Goal: Task Accomplishment & Management: Manage account settings

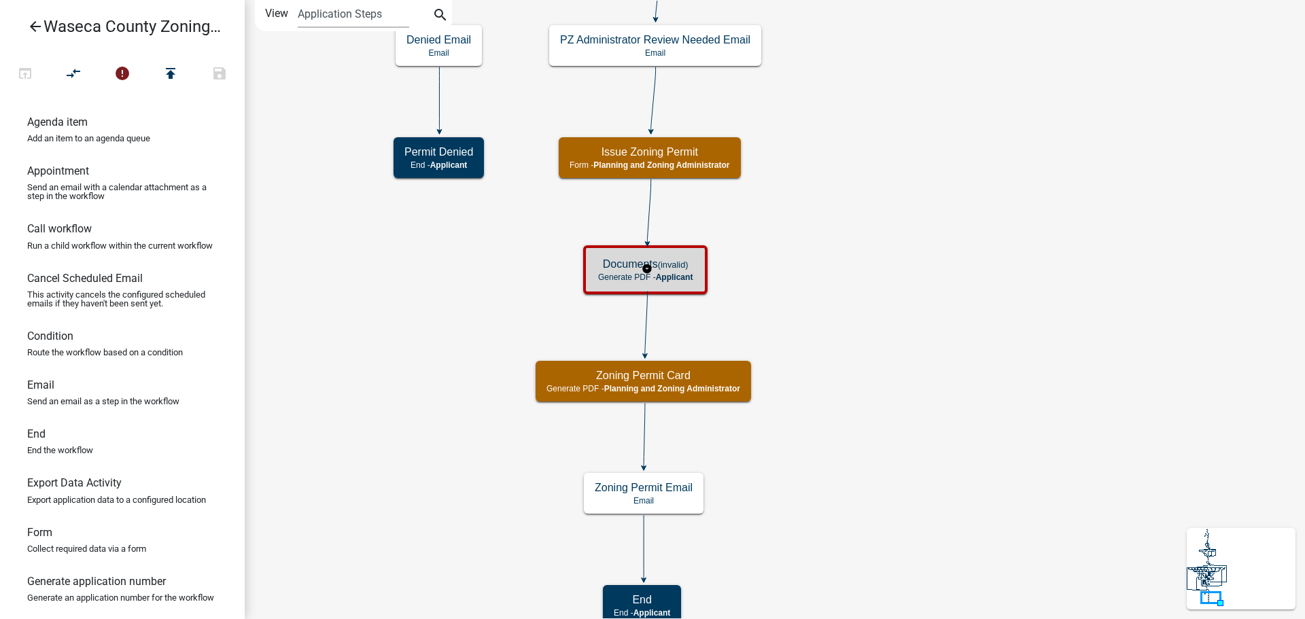
click at [682, 267] on small "(invalid)" at bounding box center [673, 265] width 31 height 10
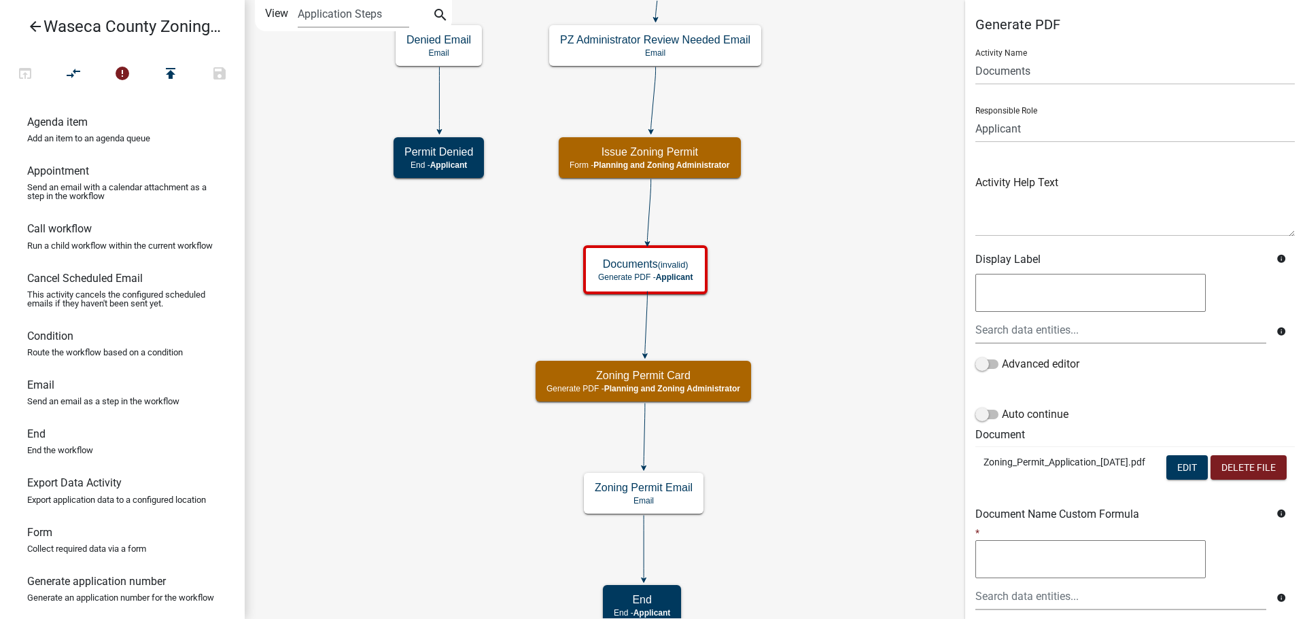
scroll to position [184, 0]
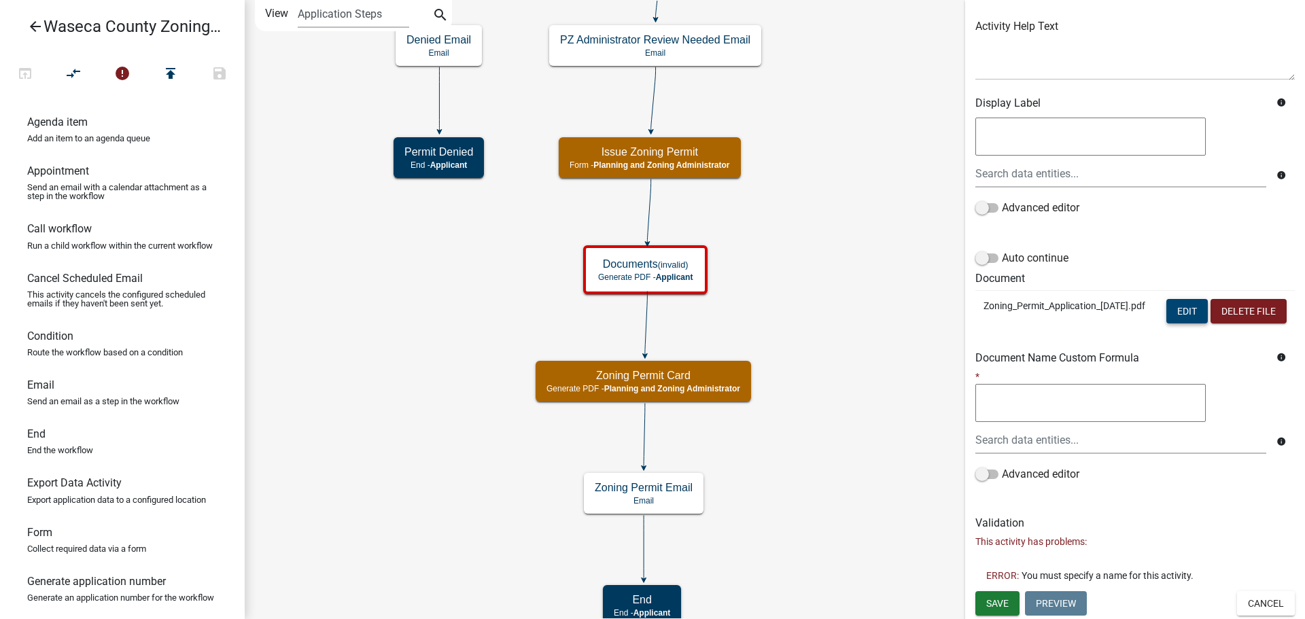
click at [1184, 299] on button "Edit" at bounding box center [1186, 311] width 41 height 24
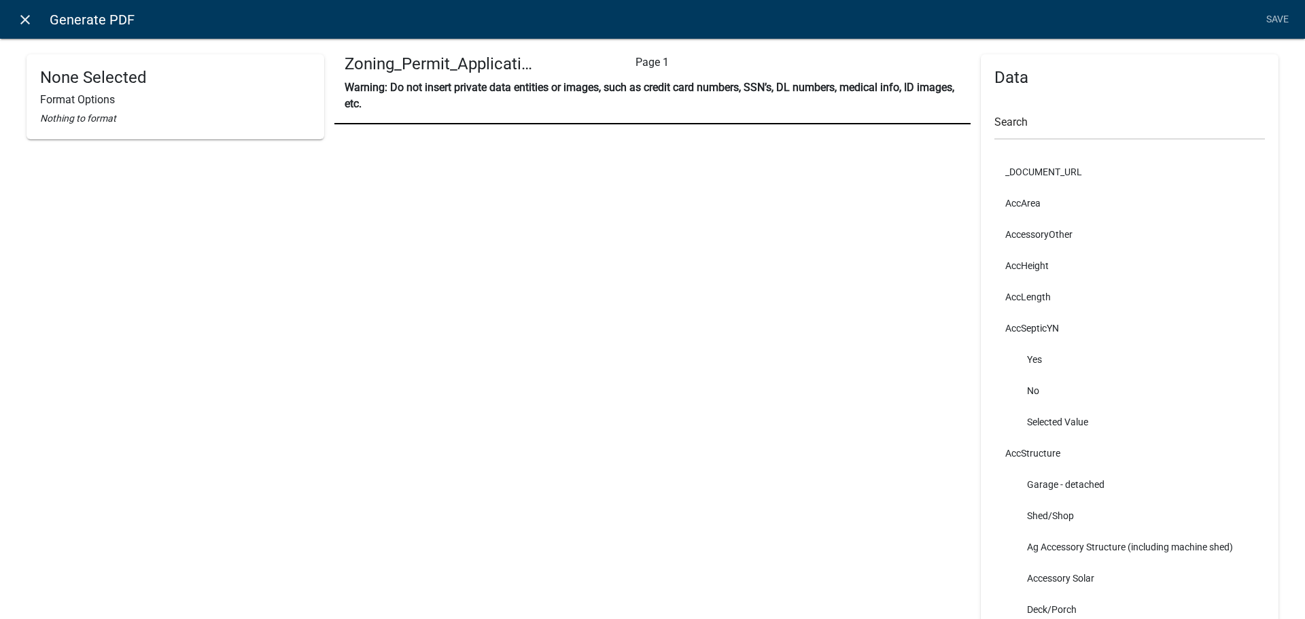
click at [18, 18] on icon "close" at bounding box center [25, 20] width 16 height 16
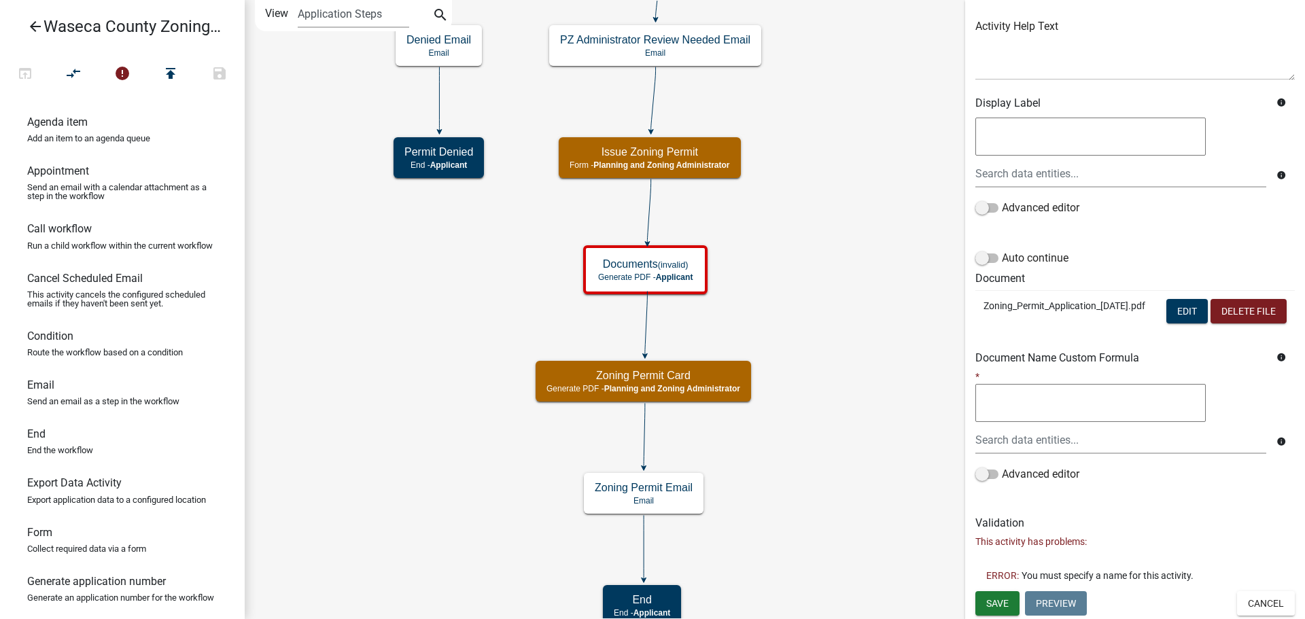
click at [412, 319] on icon "Start Start - Applicant Construction Request Form - Applicant Require User Requ…" at bounding box center [959, 314] width 1429 height 627
click at [842, 232] on icon "Start Start - Applicant Construction Request Form - Applicant Require User Requ…" at bounding box center [959, 314] width 1429 height 627
click at [867, 240] on icon "Start Start - Applicant Construction Request Form - Applicant Require User Requ…" at bounding box center [959, 314] width 1429 height 627
click at [833, 254] on icon "Start Start - Applicant Construction Request Form - Applicant Require User Requ…" at bounding box center [959, 314] width 1429 height 627
click at [1268, 602] on button "Cancel" at bounding box center [1266, 603] width 58 height 24
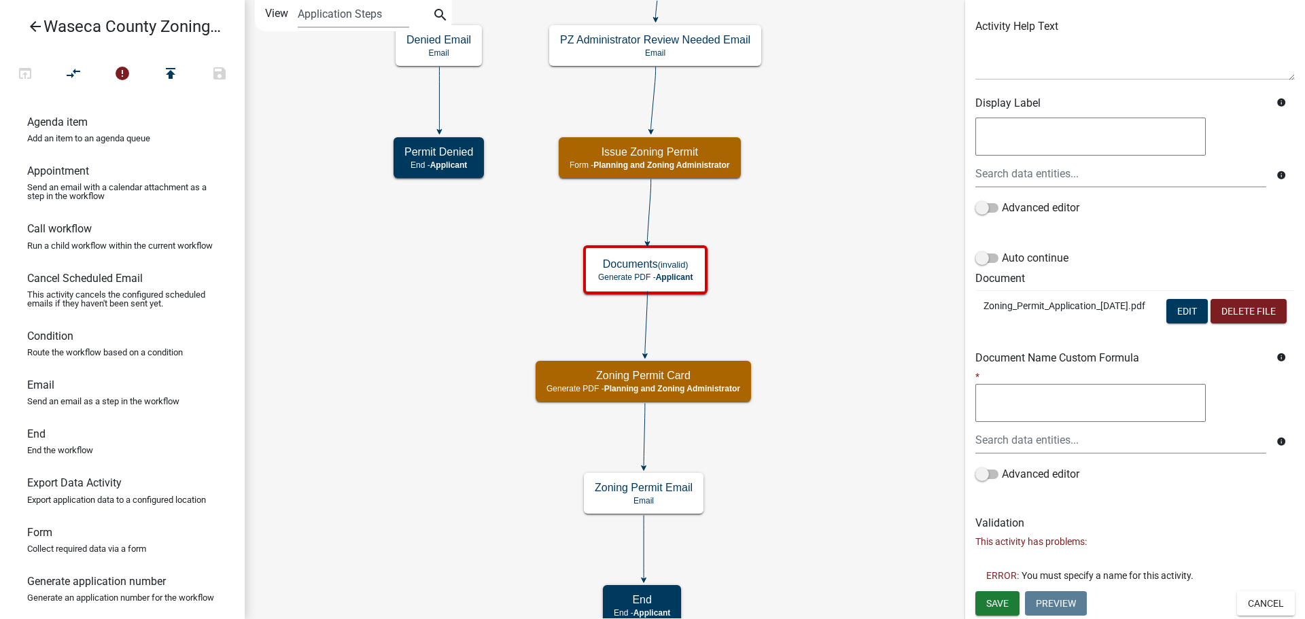
scroll to position [0, 0]
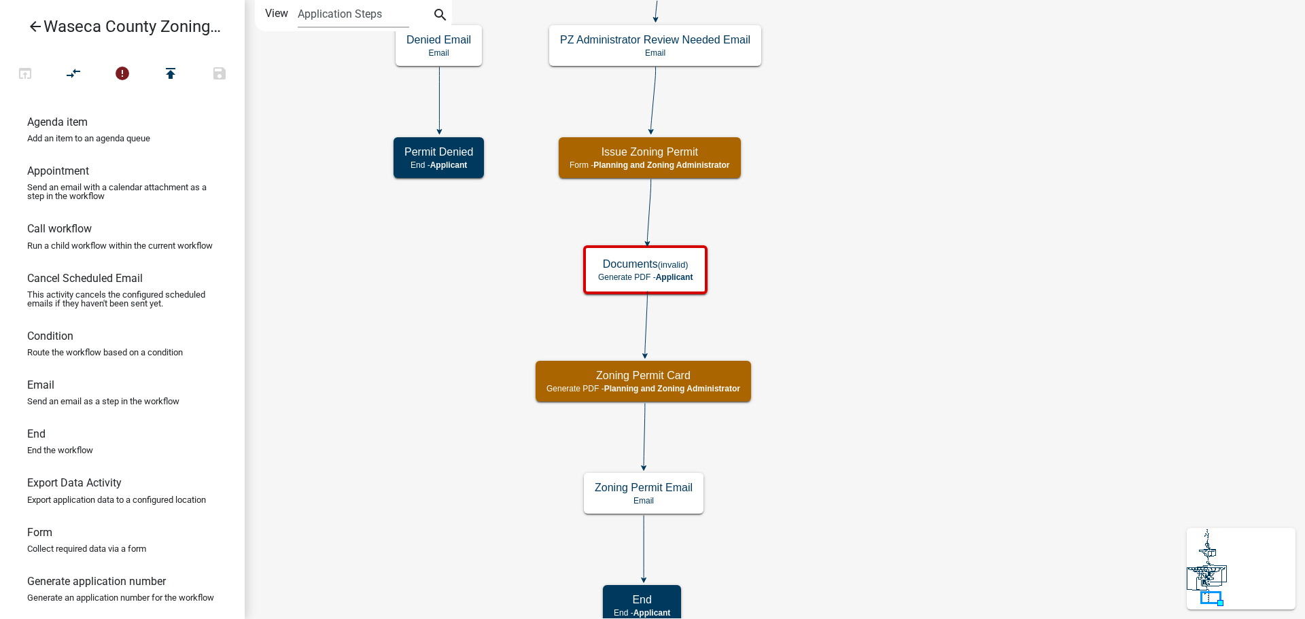
click at [430, 326] on icon "Start Start - Applicant Construction Request Form - Applicant Require User Requ…" at bounding box center [959, 314] width 1429 height 627
click at [897, 299] on icon "Start Start - Applicant Construction Request Form - Applicant Require User Requ…" at bounding box center [959, 314] width 1429 height 627
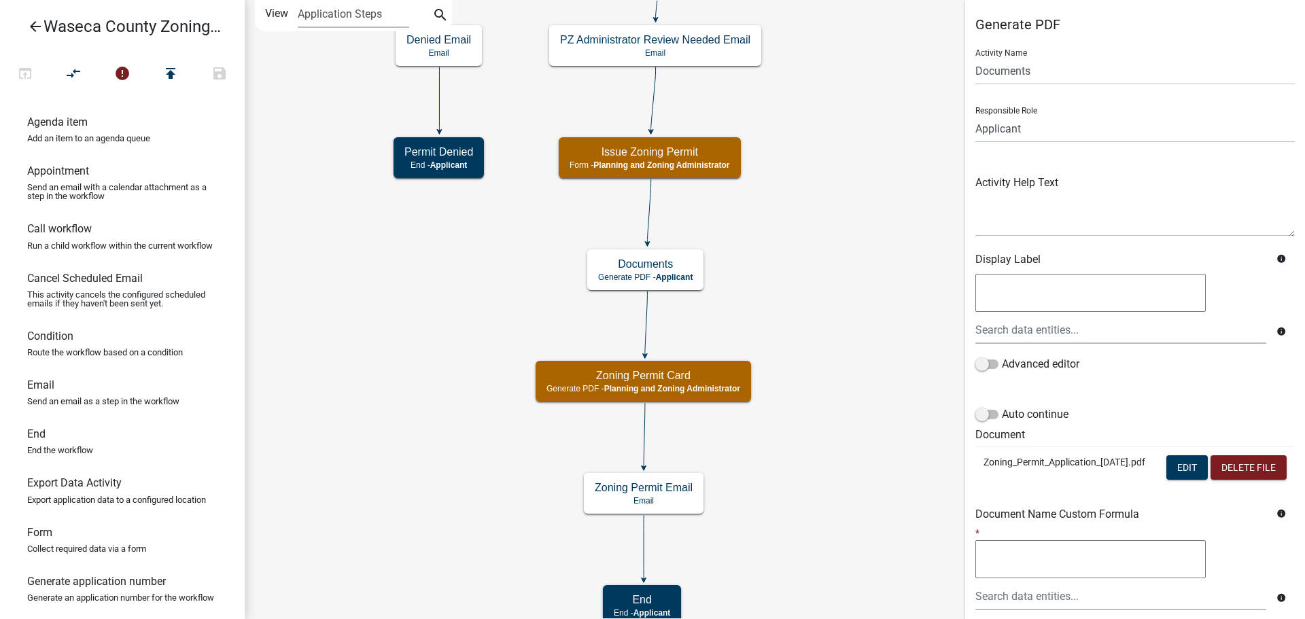
click at [736, 302] on icon "Start Start - Applicant Construction Request Form - Applicant Require User Requ…" at bounding box center [959, 314] width 1429 height 627
click at [1211, 480] on button "Delete File" at bounding box center [1249, 467] width 76 height 24
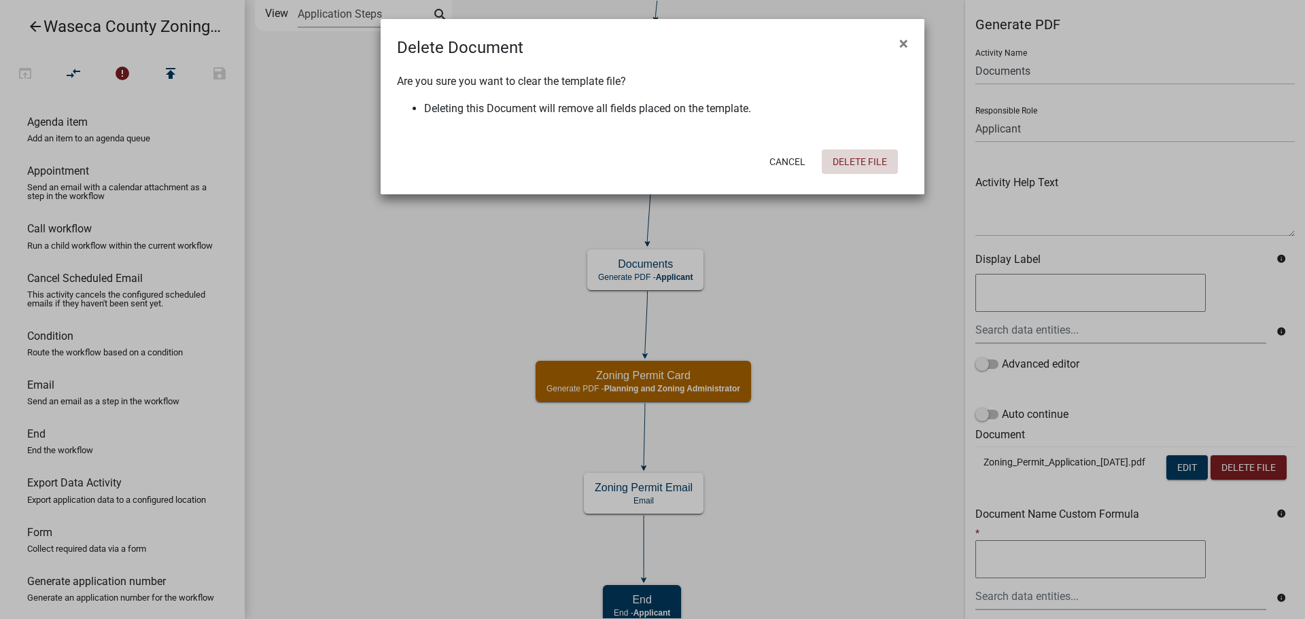
click at [862, 166] on button "Delete File" at bounding box center [860, 162] width 76 height 24
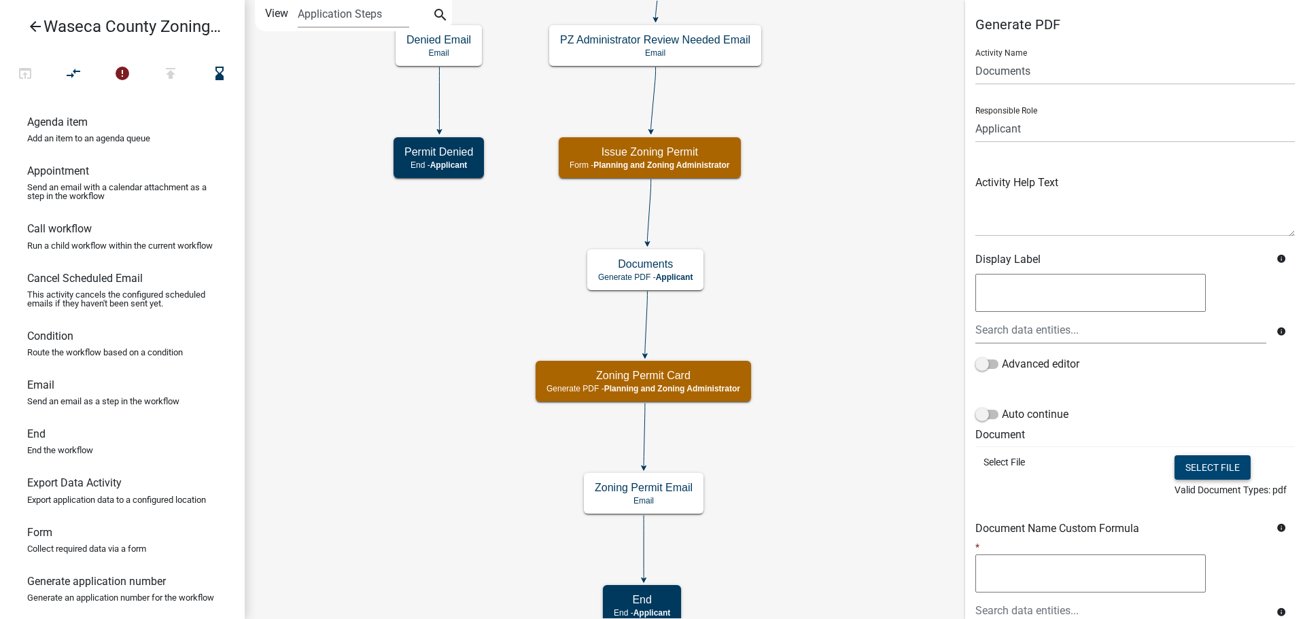
click at [1197, 465] on button "Select file" at bounding box center [1213, 467] width 76 height 24
click at [1088, 492] on td "Select file Valid Document Types: pdf" at bounding box center [1185, 476] width 220 height 59
click at [1205, 468] on button "Select file" at bounding box center [1213, 467] width 76 height 24
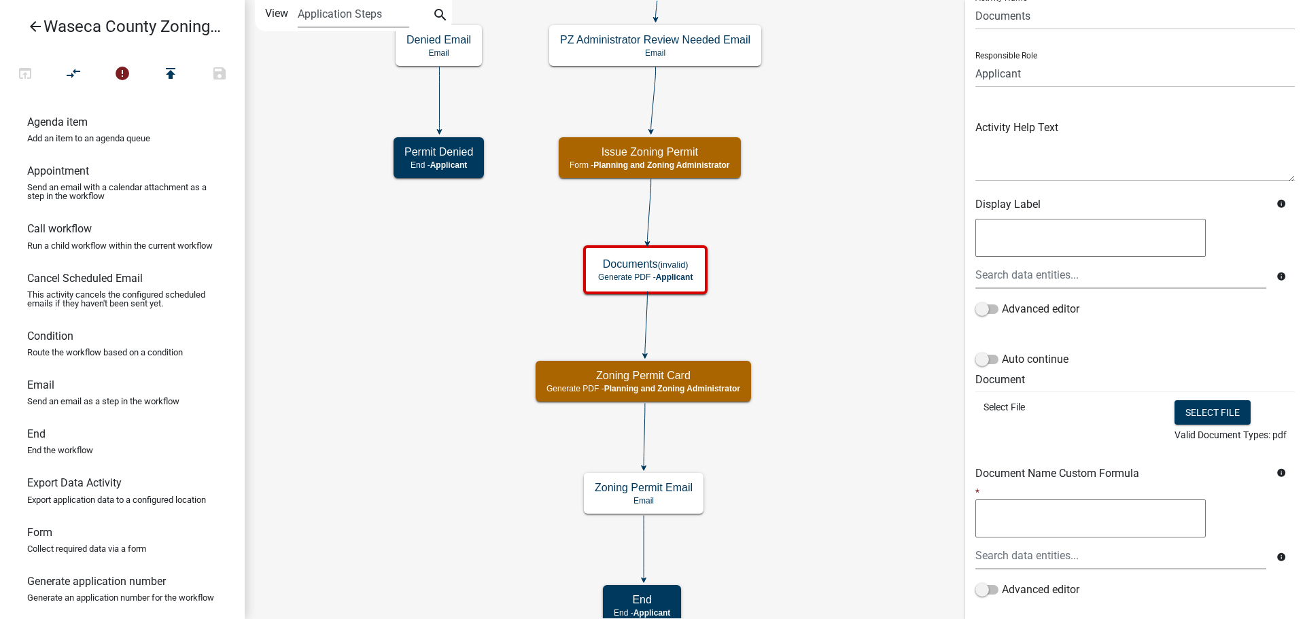
scroll to position [171, 0]
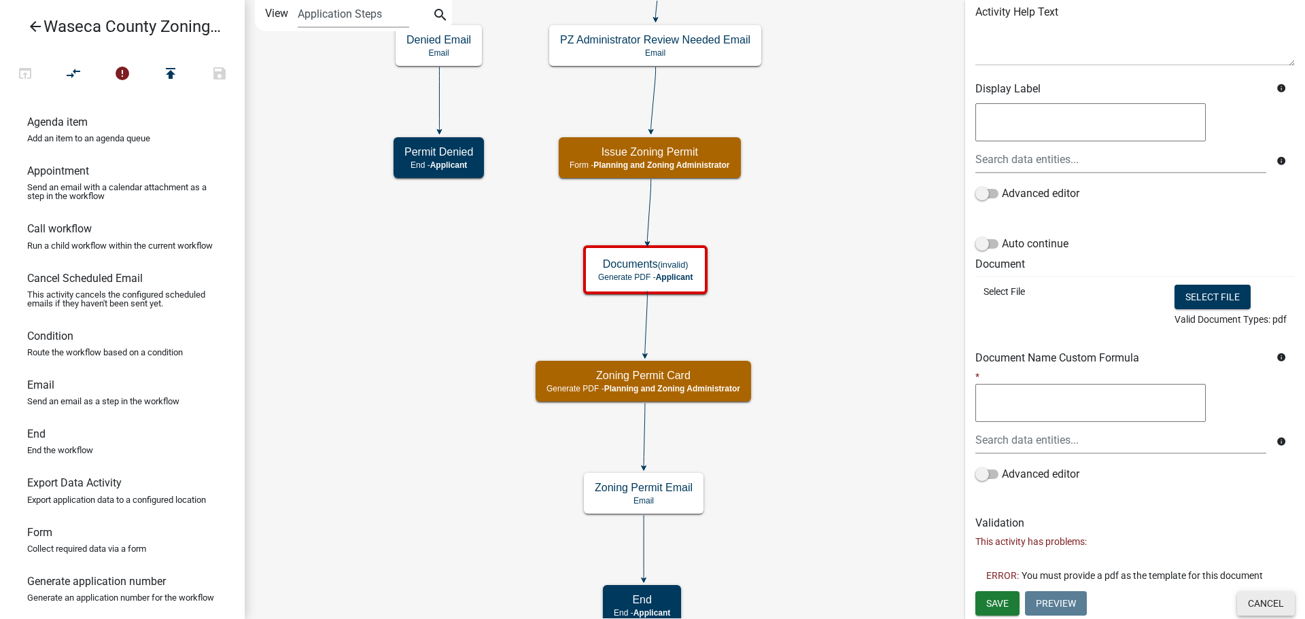
click at [1247, 606] on button "Cancel" at bounding box center [1266, 603] width 58 height 24
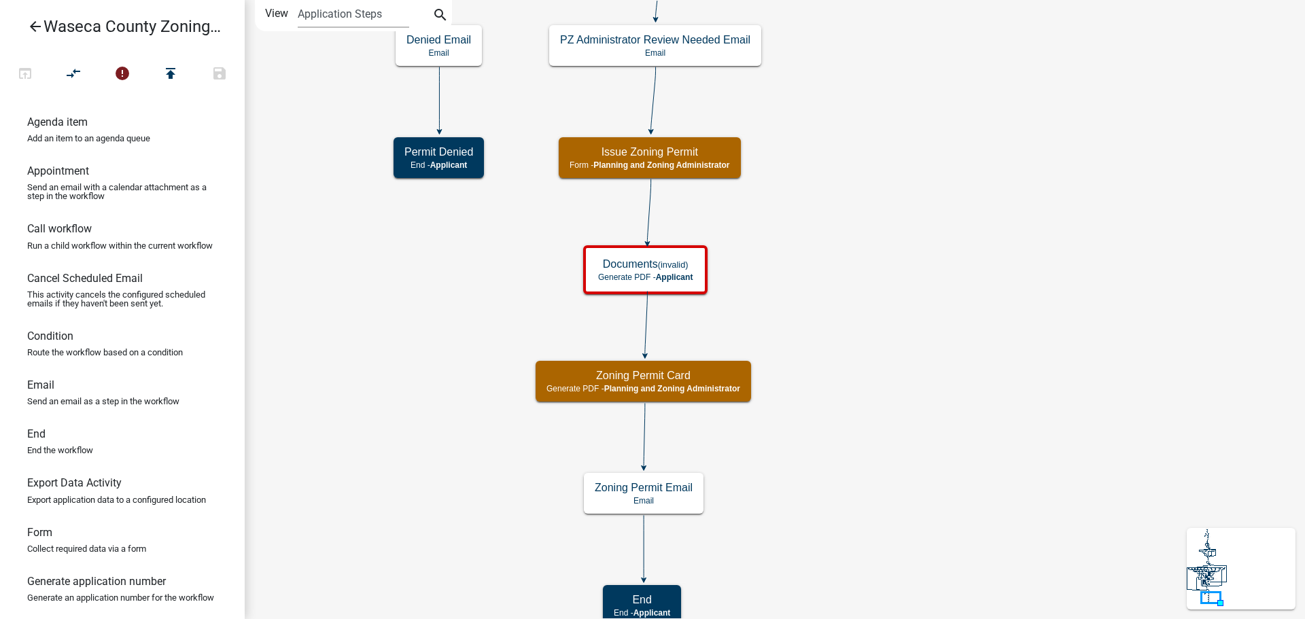
click at [809, 188] on icon "Start Start - Applicant Construction Request Form - Applicant Require User Requ…" at bounding box center [959, 314] width 1429 height 627
click at [680, 271] on h5 "Documents" at bounding box center [645, 264] width 94 height 13
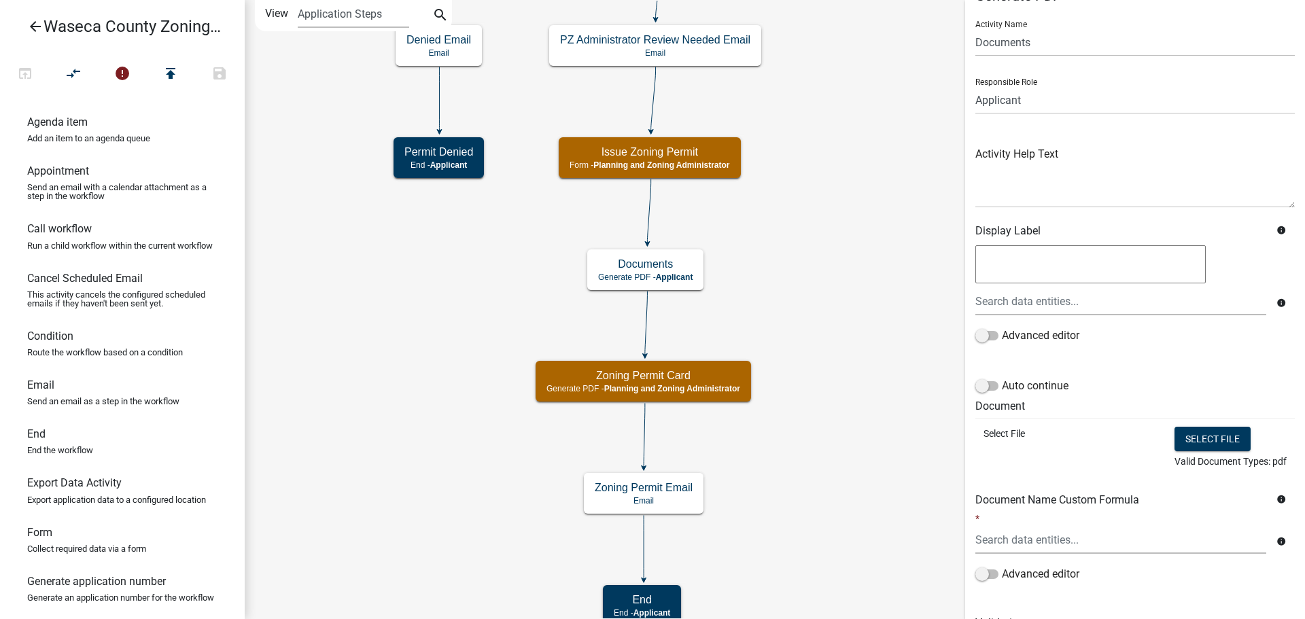
scroll to position [44, 0]
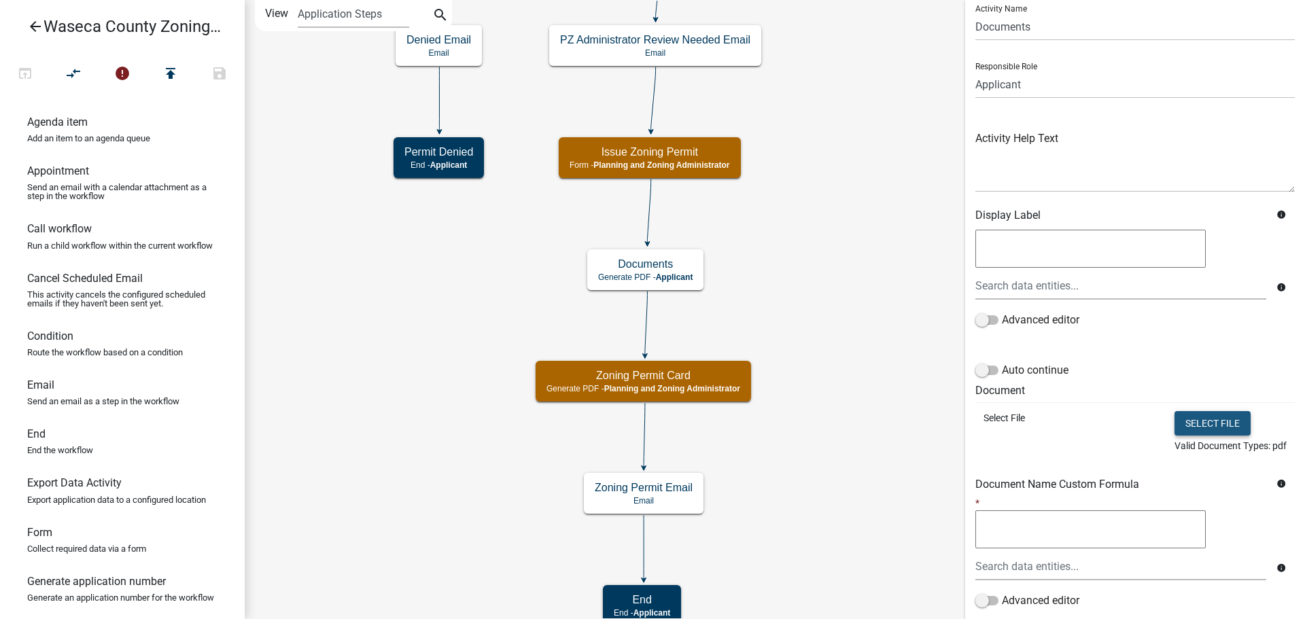
click at [1190, 427] on button "Select file" at bounding box center [1213, 423] width 76 height 24
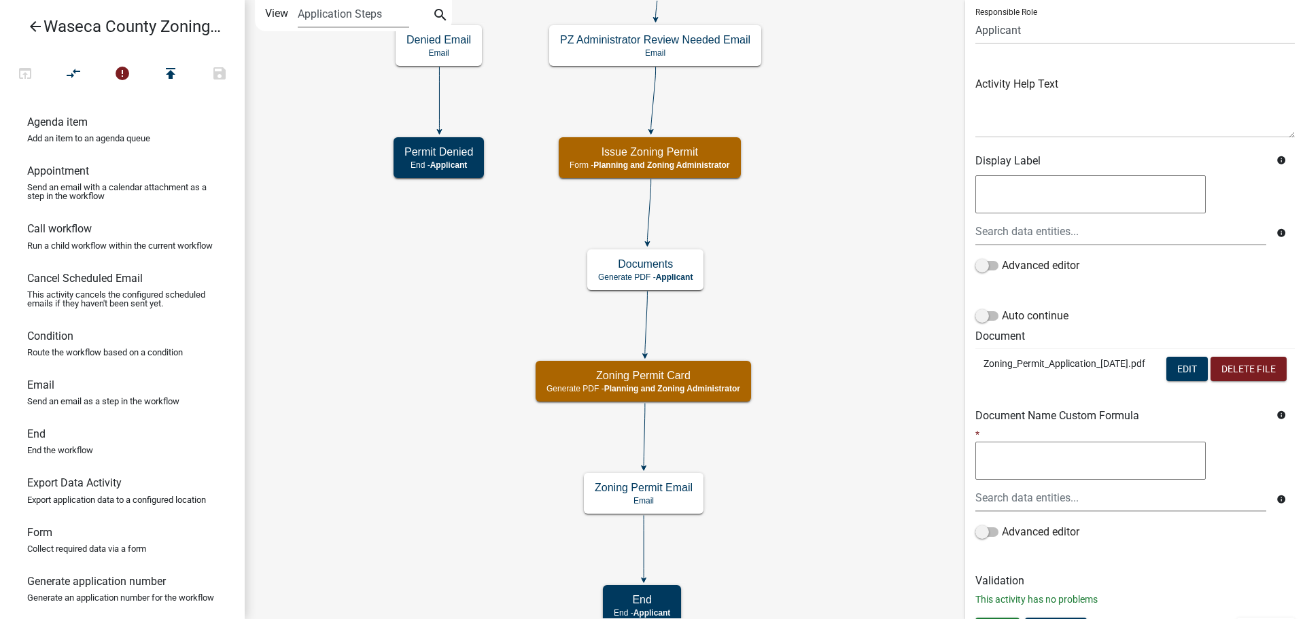
scroll to position [153, 0]
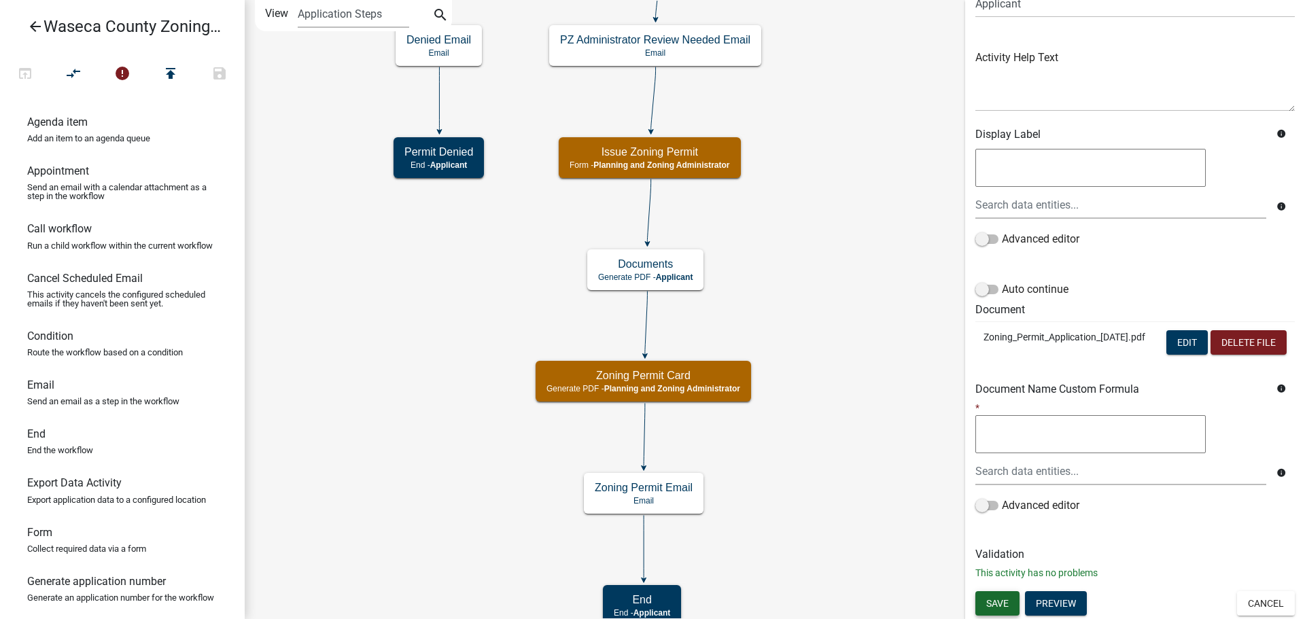
click at [1006, 605] on span "Save" at bounding box center [997, 603] width 22 height 11
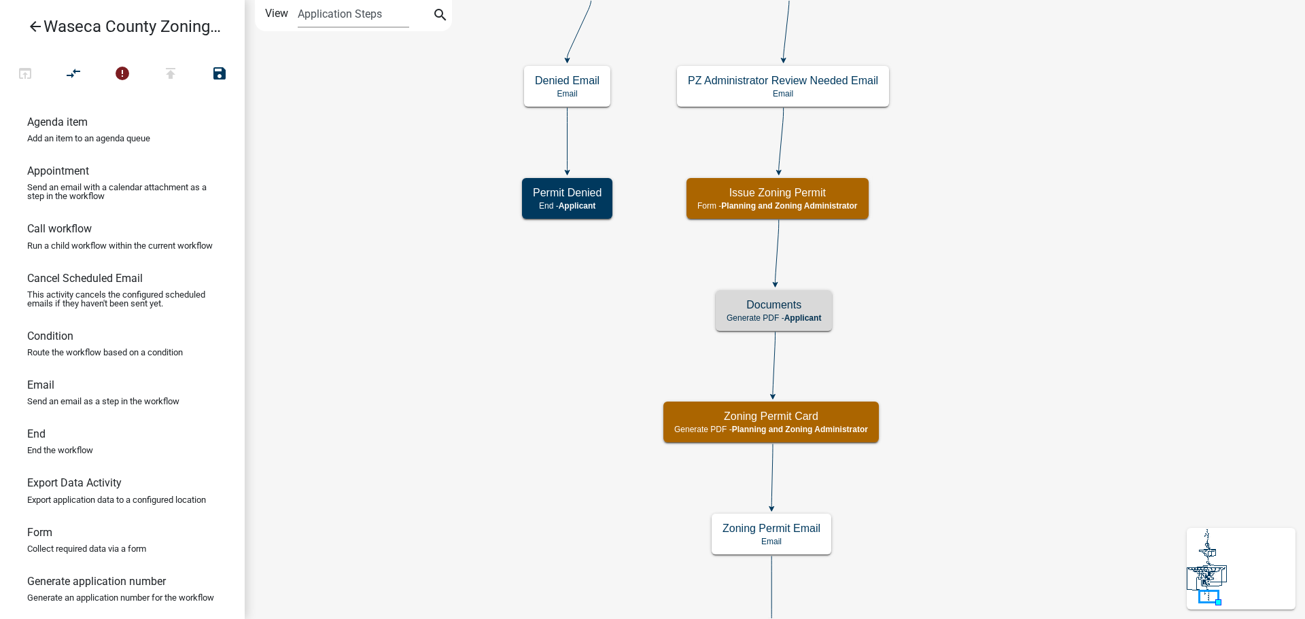
scroll to position [0, 0]
click at [950, 301] on icon "Start Start - Applicant Construction Request Form - Applicant Require User Requ…" at bounding box center [1023, 335] width 1557 height 668
click at [521, 311] on icon "Start Start - Applicant Construction Request Form - Applicant Require User Requ…" at bounding box center [1023, 335] width 1557 height 668
click at [518, 311] on icon "Start Start - Applicant Construction Request Form - Applicant Require User Requ…" at bounding box center [1023, 335] width 1557 height 668
click at [500, 307] on icon "Start Start - Applicant Construction Request Form - Applicant Require User Requ…" at bounding box center [1023, 335] width 1557 height 668
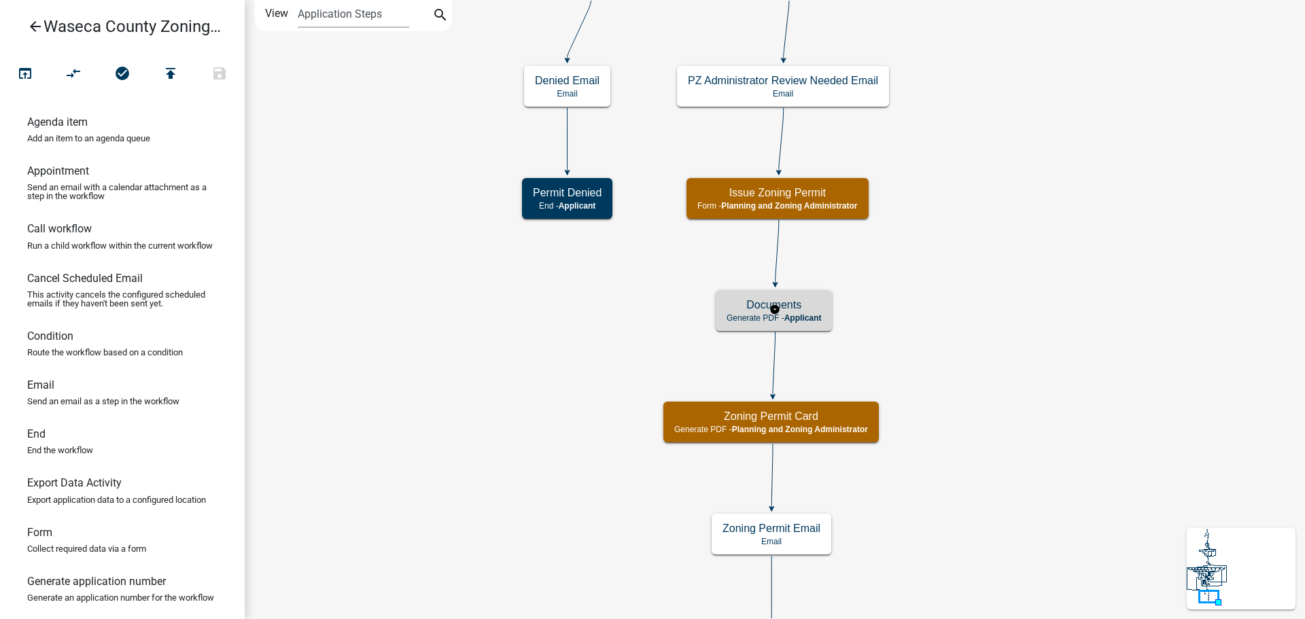
click at [802, 319] on span "Applicant" at bounding box center [802, 318] width 37 height 10
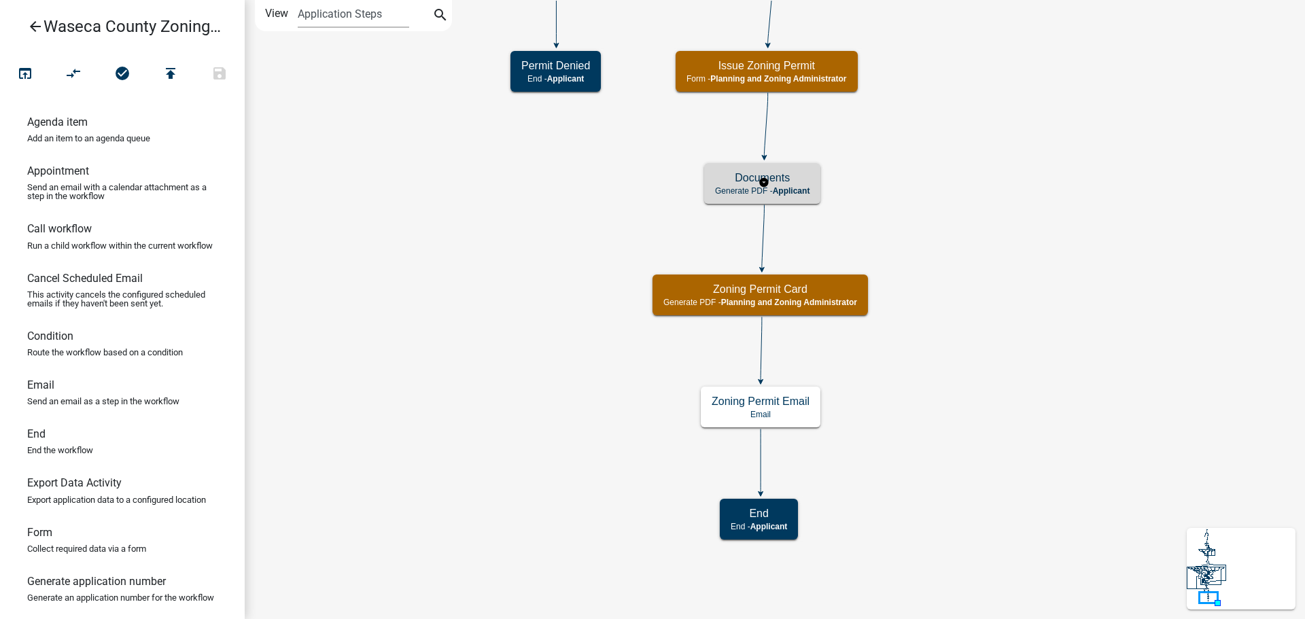
click at [796, 173] on h5 "Documents" at bounding box center [762, 177] width 94 height 13
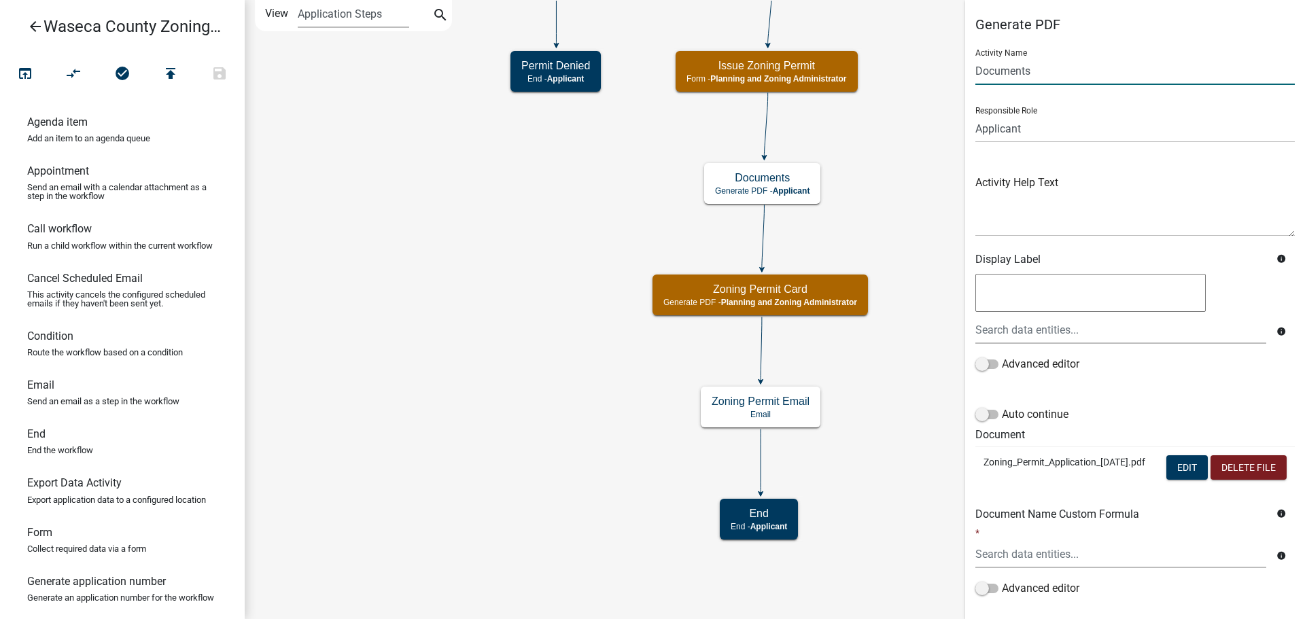
click at [1060, 71] on input "Documents" at bounding box center [1134, 71] width 319 height 28
type input "O"
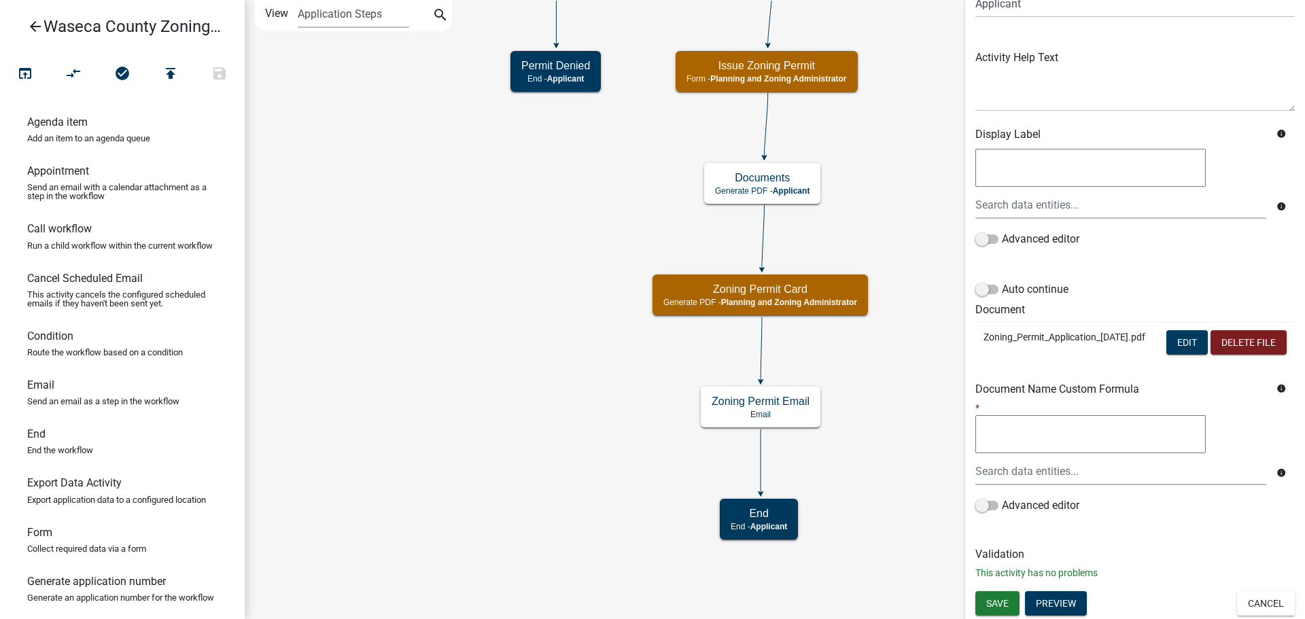
scroll to position [153, 0]
type input "Zoning Permit Application"
click at [1013, 605] on button "Save" at bounding box center [997, 603] width 44 height 24
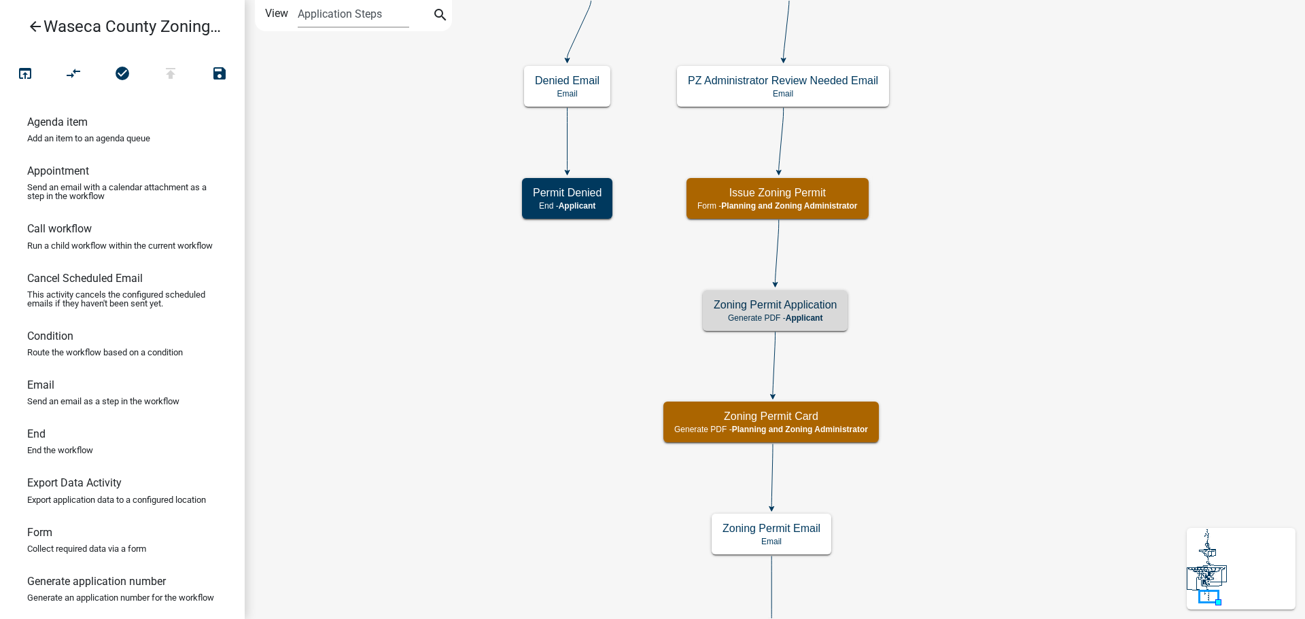
scroll to position [0, 0]
click at [997, 365] on icon "Start Start - Applicant Construction Request Form - Applicant Require User Requ…" at bounding box center [1023, 335] width 1557 height 668
click at [974, 224] on icon "Start Start - Applicant Construction Request Form - Applicant Require User Requ…" at bounding box center [1023, 335] width 1557 height 668
click at [820, 307] on h5 "Zoning Permit Application" at bounding box center [775, 304] width 123 height 13
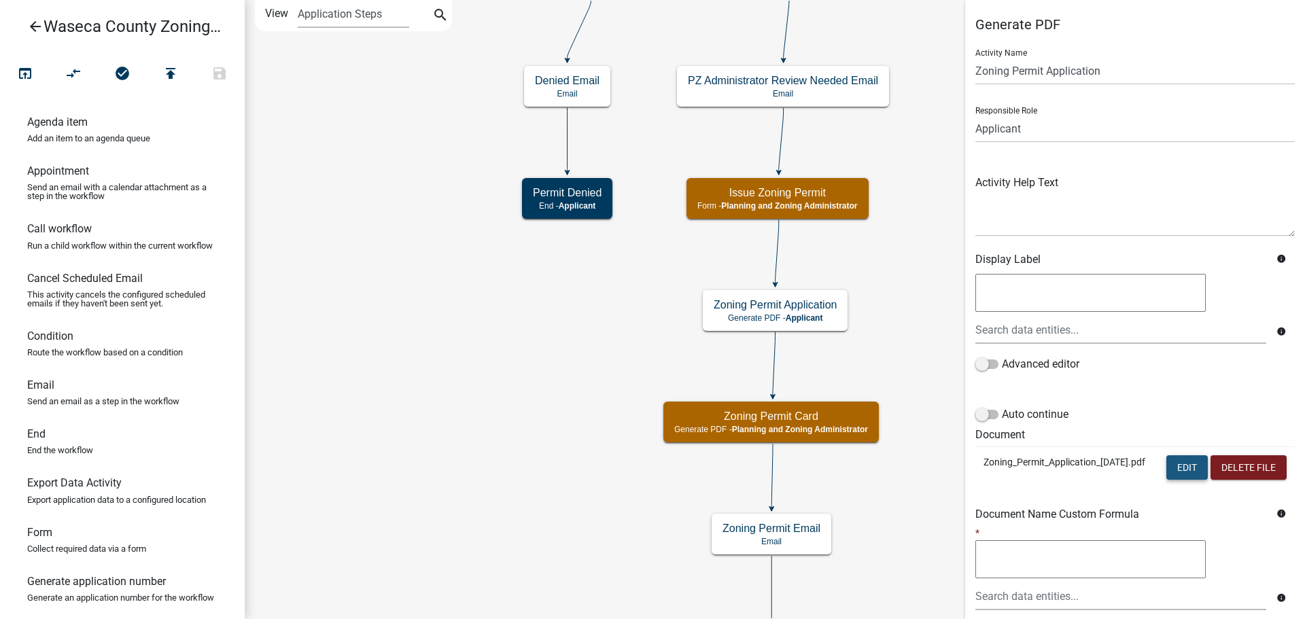
click at [1191, 472] on button "Edit" at bounding box center [1186, 467] width 41 height 24
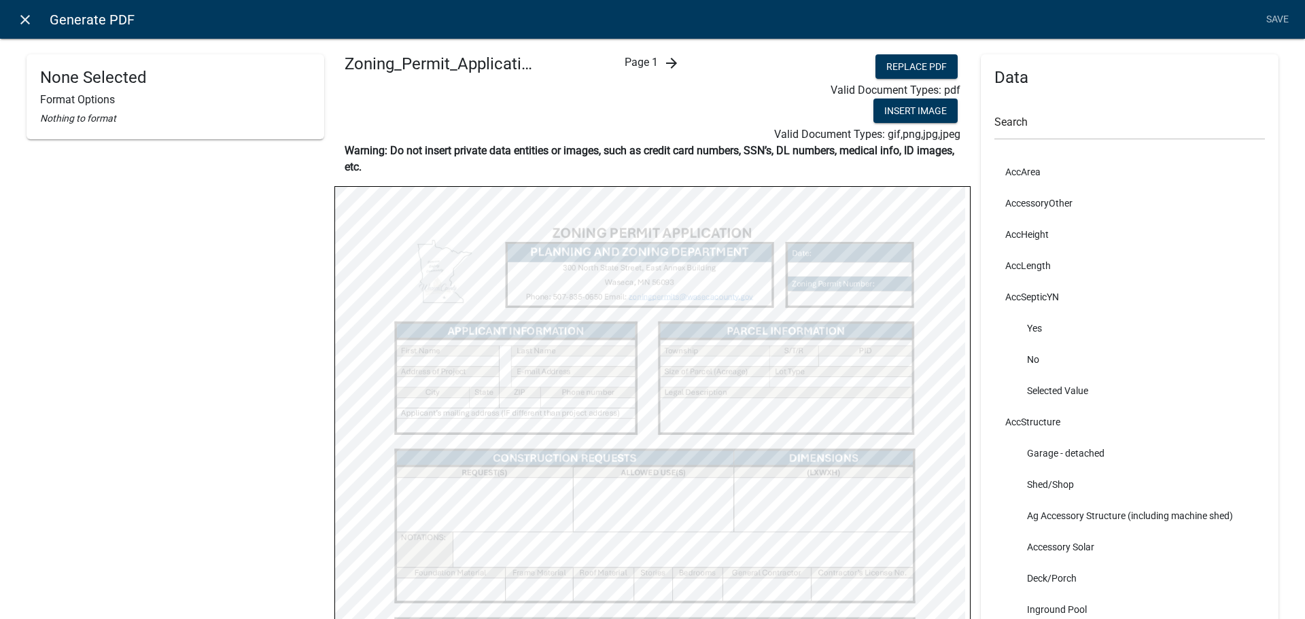
click at [24, 18] on icon "close" at bounding box center [25, 20] width 16 height 16
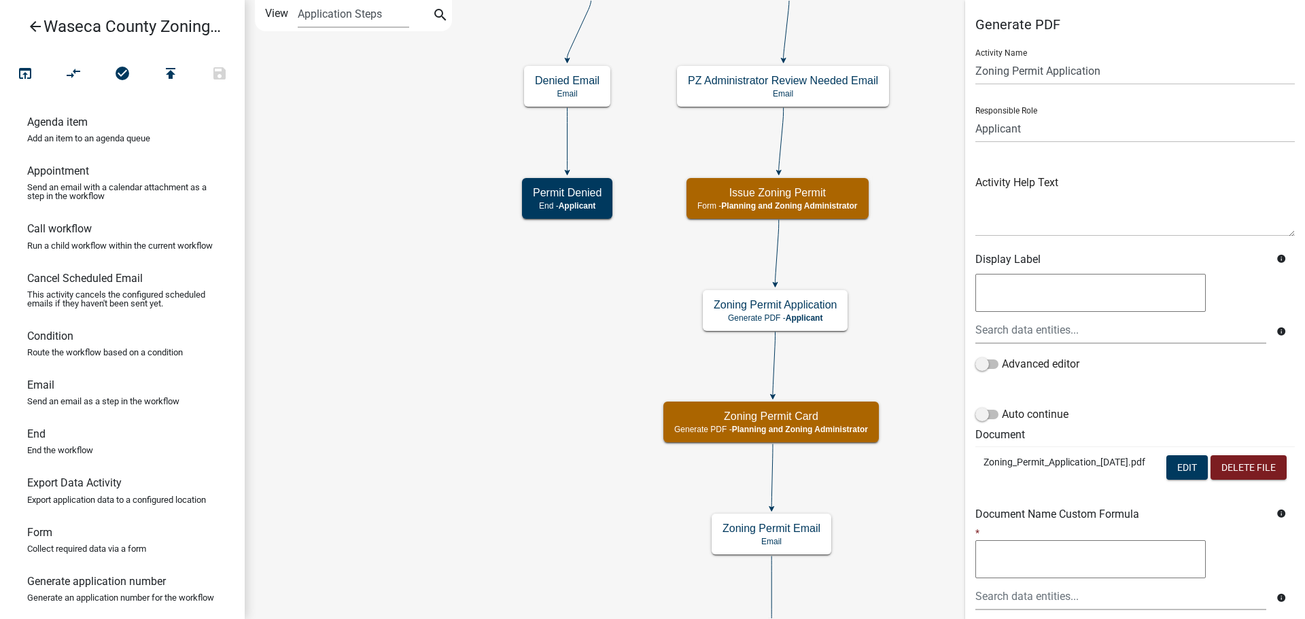
click at [510, 386] on icon "Start Start - Applicant Construction Request Form - Applicant Require User Requ…" at bounding box center [1023, 335] width 1557 height 668
click at [494, 372] on icon "Start Start - Applicant Construction Request Form - Applicant Require User Requ…" at bounding box center [1023, 335] width 1557 height 668
click at [500, 343] on icon "Start Start - Applicant Construction Request Form - Applicant Require User Requ…" at bounding box center [1023, 335] width 1557 height 668
click at [483, 332] on icon "Start Start - Applicant Construction Request Form - Applicant Require User Requ…" at bounding box center [1023, 335] width 1557 height 668
click at [481, 332] on icon "Start Start - Applicant Construction Request Form - Applicant Require User Requ…" at bounding box center [1023, 335] width 1557 height 668
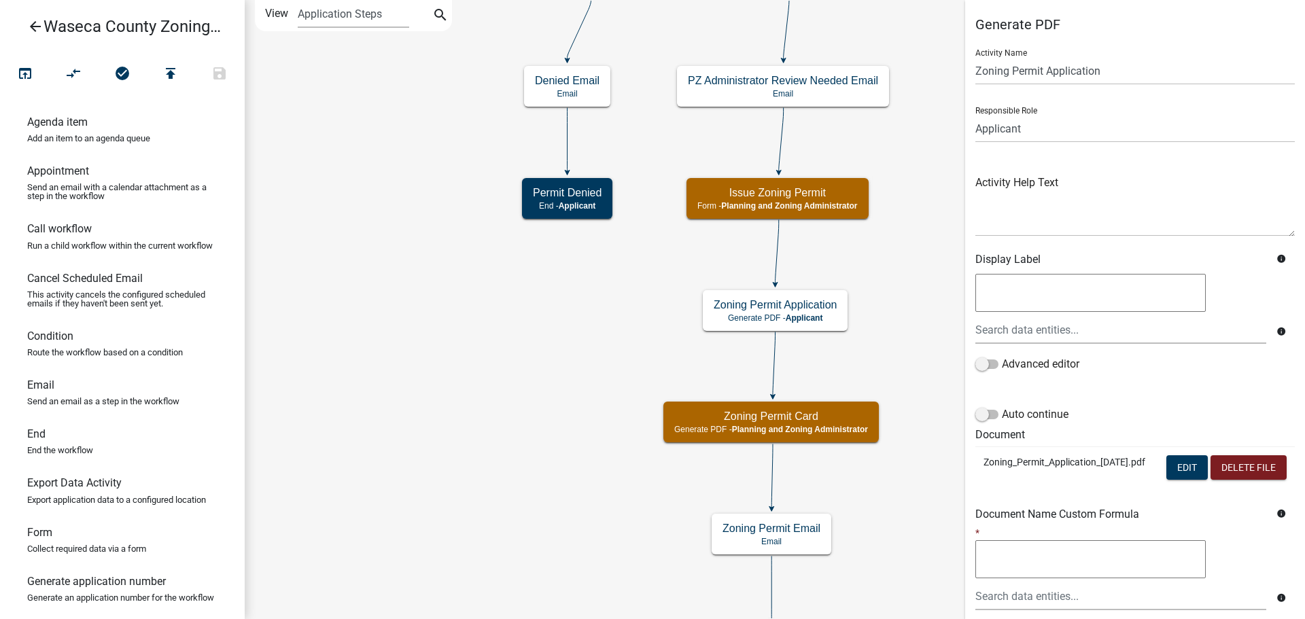
click at [481, 319] on icon "Start Start - Applicant Construction Request Form - Applicant Require User Requ…" at bounding box center [1023, 335] width 1557 height 668
click at [398, 243] on icon "Start Start - Applicant Construction Request Form - Applicant Require User Requ…" at bounding box center [1023, 335] width 1557 height 668
click at [428, 86] on icon "Start Start - Applicant Construction Request Form - Applicant Require User Requ…" at bounding box center [1023, 335] width 1557 height 668
click at [420, 262] on icon "Start Start - Applicant Construction Request Form - Applicant Require User Requ…" at bounding box center [1023, 335] width 1557 height 668
click at [454, 179] on icon "Start Start - Applicant Construction Request Form - Applicant Require User Requ…" at bounding box center [1023, 335] width 1557 height 668
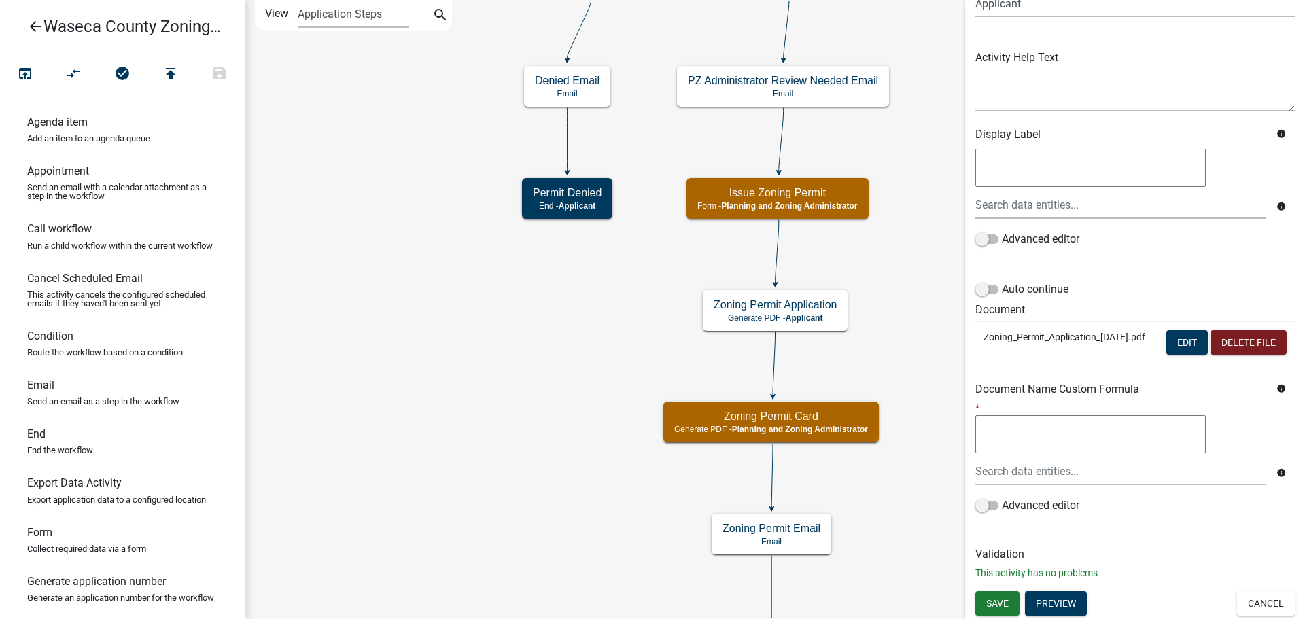
scroll to position [153, 0]
click at [1006, 598] on span "Save" at bounding box center [997, 603] width 22 height 11
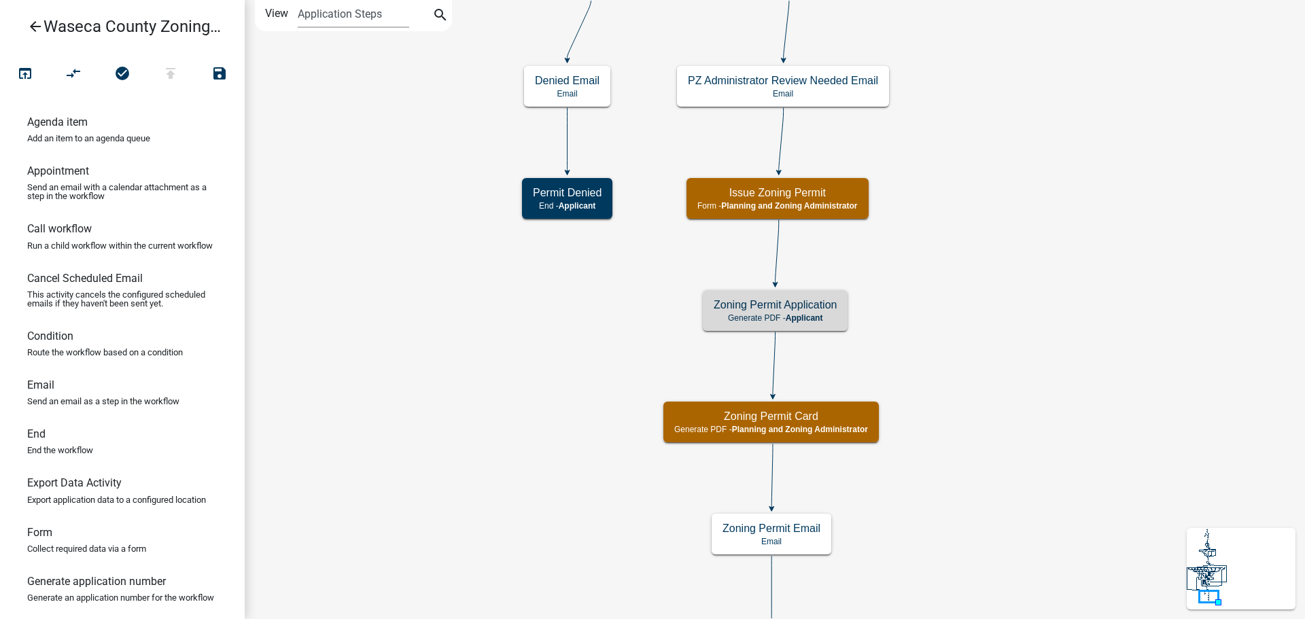
scroll to position [0, 0]
click at [382, 192] on icon "Start Start - Applicant Construction Request Form - Applicant Require User Requ…" at bounding box center [1023, 335] width 1557 height 668
click at [531, 442] on icon "Start Start - Applicant Construction Request Form - Applicant Require User Requ…" at bounding box center [1023, 335] width 1557 height 668
click at [532, 442] on icon "Start Start - Applicant Construction Request Form - Applicant Require User Requ…" at bounding box center [1023, 335] width 1557 height 668
click at [536, 441] on icon "Start Start - Applicant Construction Request Form - Applicant Require User Requ…" at bounding box center [1023, 335] width 1557 height 668
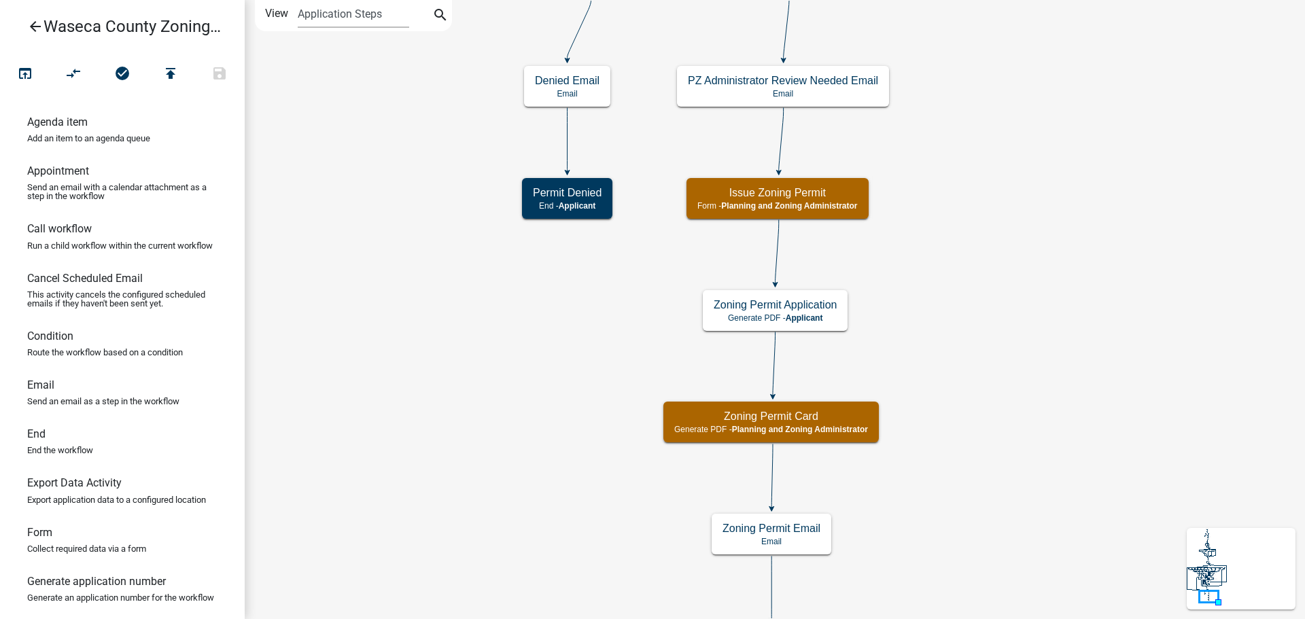
click at [536, 441] on icon "Start Start - Applicant Construction Request Form - Applicant Require User Requ…" at bounding box center [1023, 335] width 1557 height 668
click at [558, 456] on icon "Start Start - Applicant Construction Request Form - Applicant Require User Requ…" at bounding box center [1023, 335] width 1557 height 668
click at [438, 222] on icon "Start Start - Applicant Construction Request Form - Applicant Require User Requ…" at bounding box center [1023, 335] width 1557 height 668
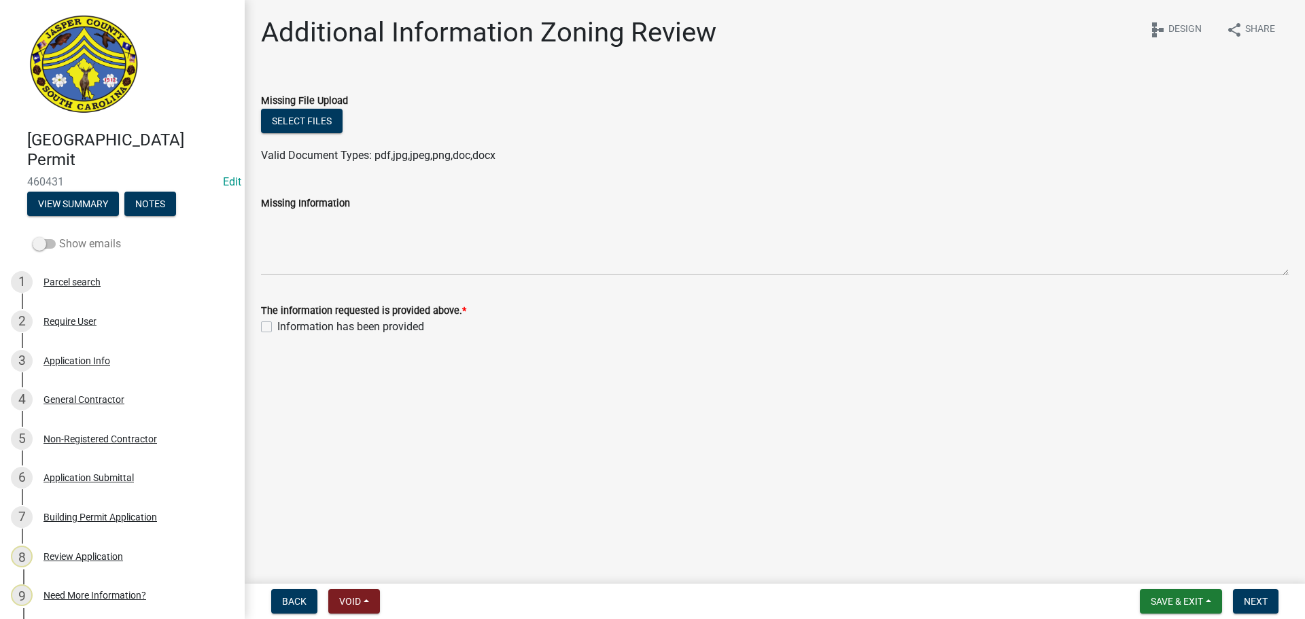
click at [41, 243] on span at bounding box center [44, 244] width 23 height 10
click at [59, 236] on input "Show emails" at bounding box center [59, 236] width 0 height 0
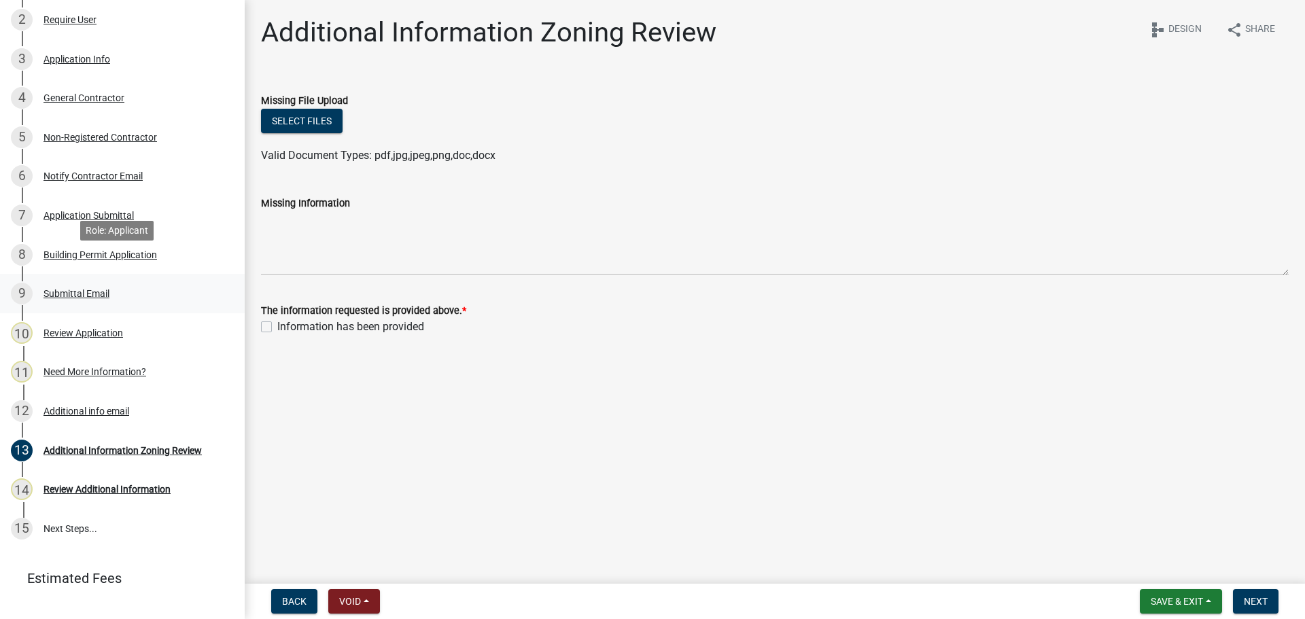
scroll to position [327, 0]
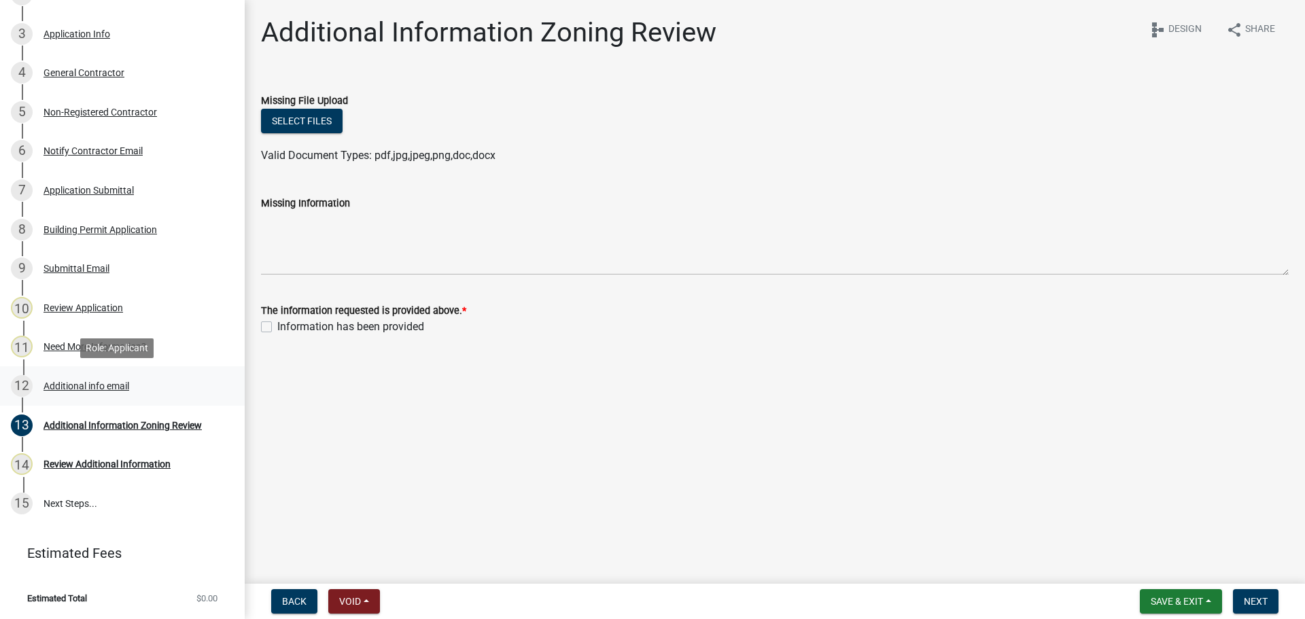
click at [88, 389] on div "Additional info email" at bounding box center [87, 386] width 86 height 10
